Goal: Task Accomplishment & Management: Complete application form

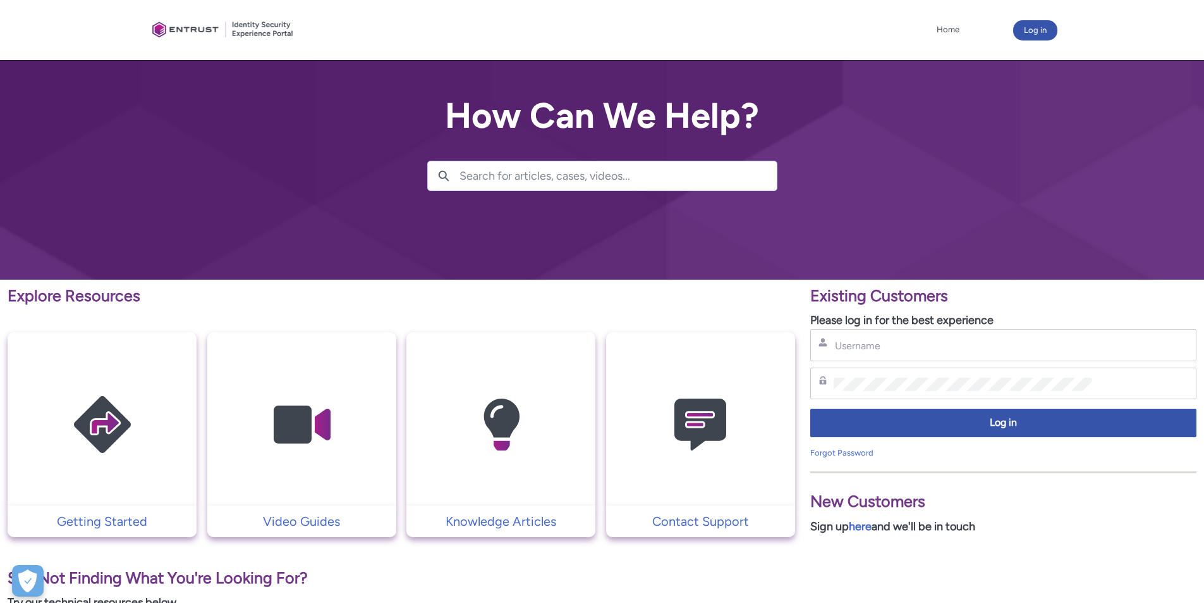
scroll to position [126, 0]
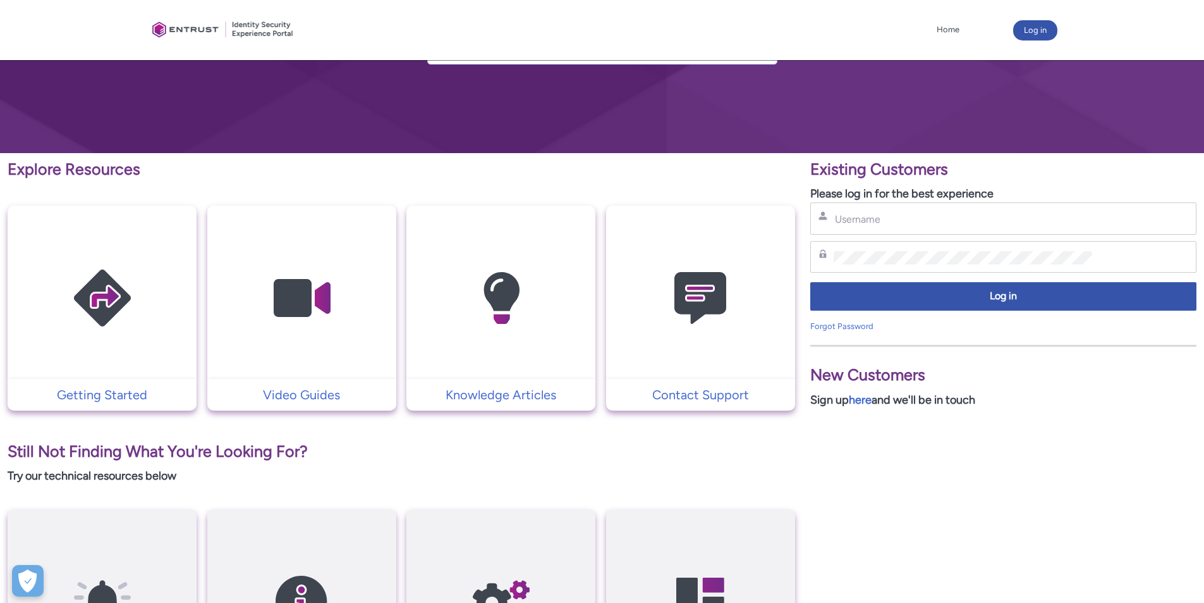
click at [921, 223] on input "Username" at bounding box center [963, 218] width 259 height 13
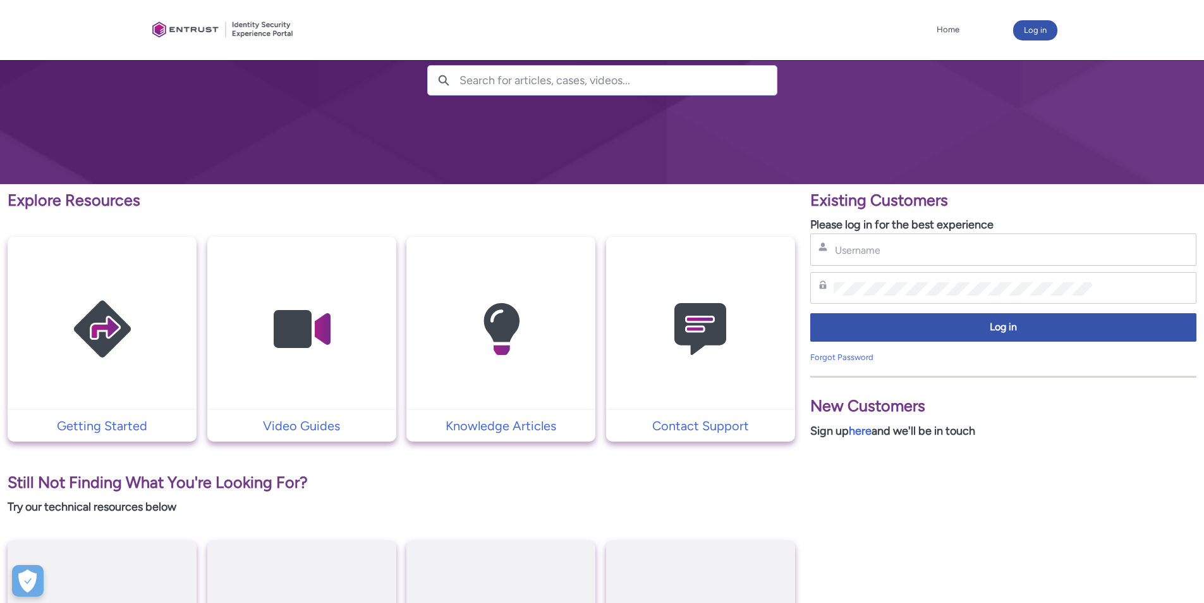
scroll to position [126, 0]
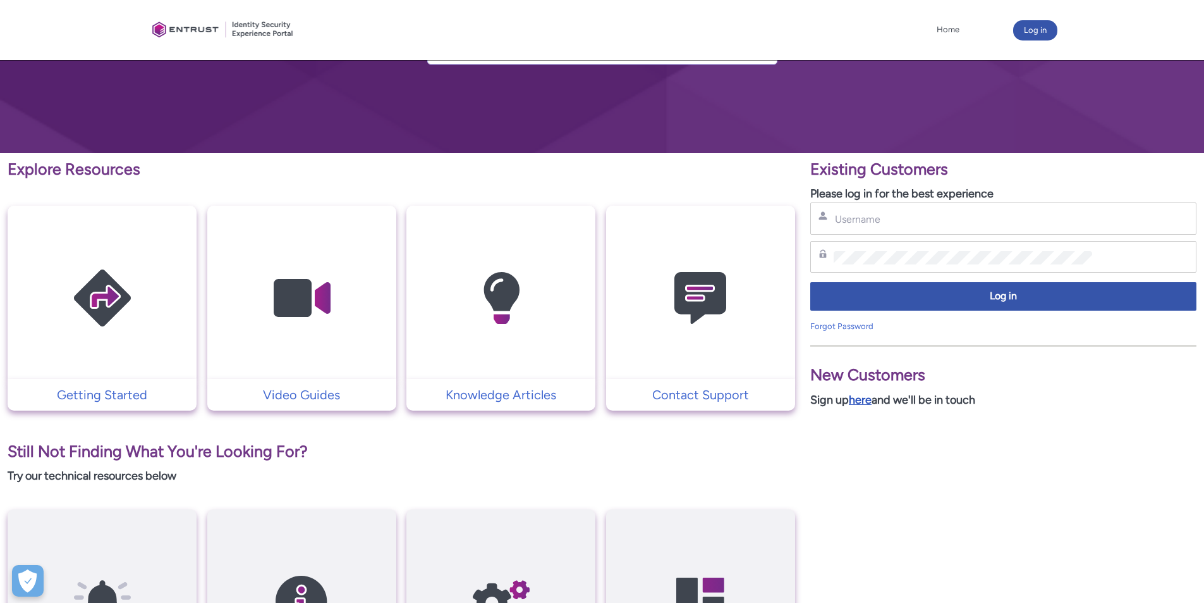
click at [858, 403] on link "here" at bounding box center [860, 400] width 23 height 14
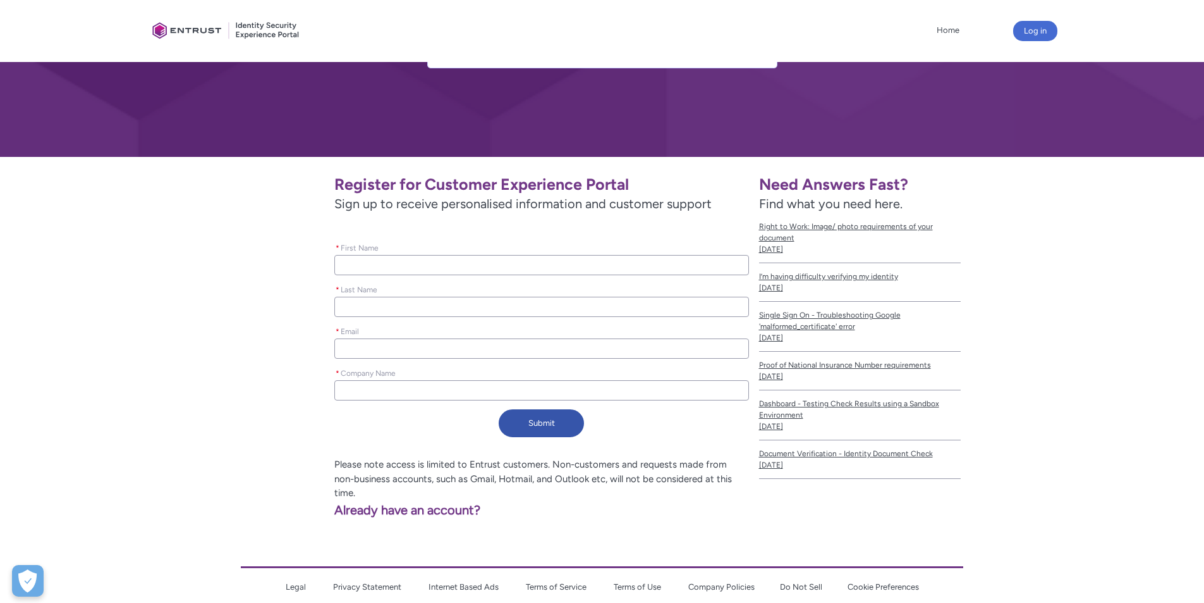
scroll to position [148, 0]
